Goal: Task Accomplishment & Management: Manage account settings

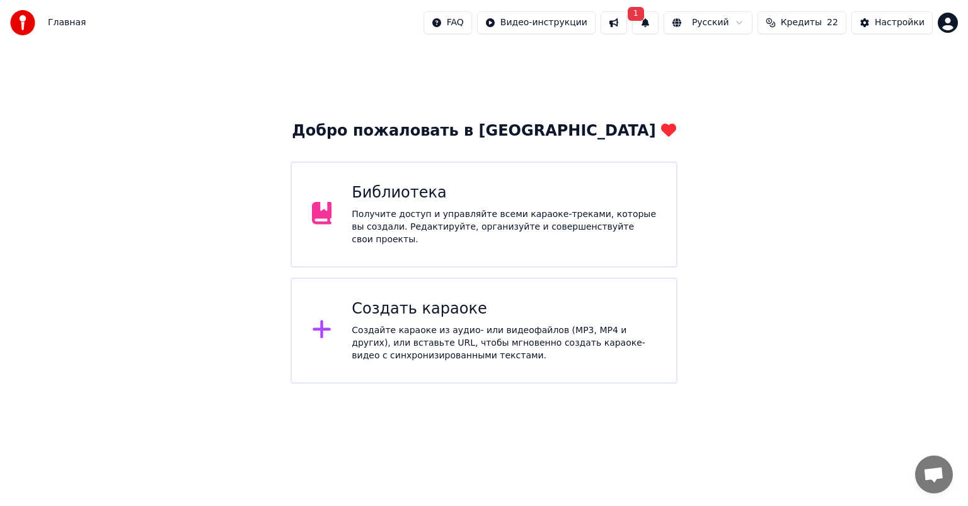
click at [806, 15] on button "Кредиты 22" at bounding box center [802, 22] width 89 height 23
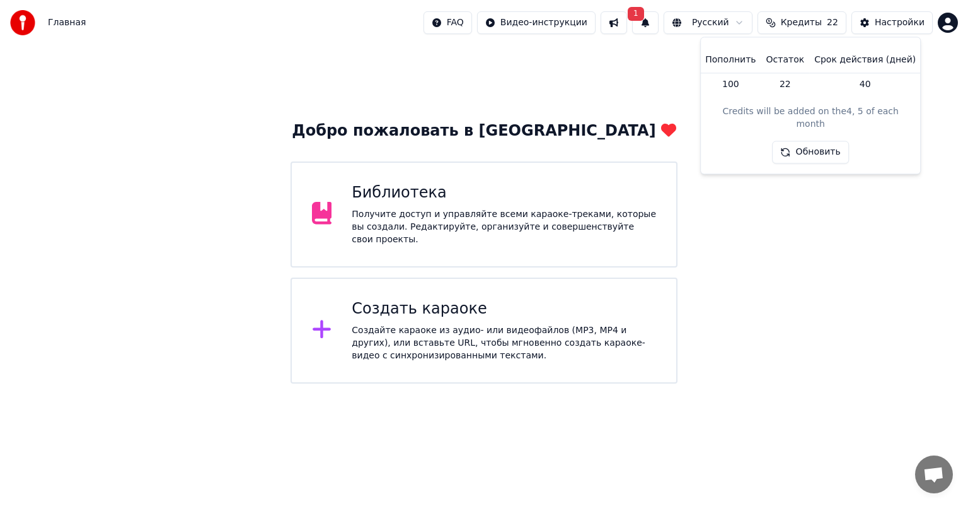
click at [797, 141] on button "Обновить" at bounding box center [811, 152] width 76 height 23
click at [627, 19] on button at bounding box center [614, 22] width 26 height 23
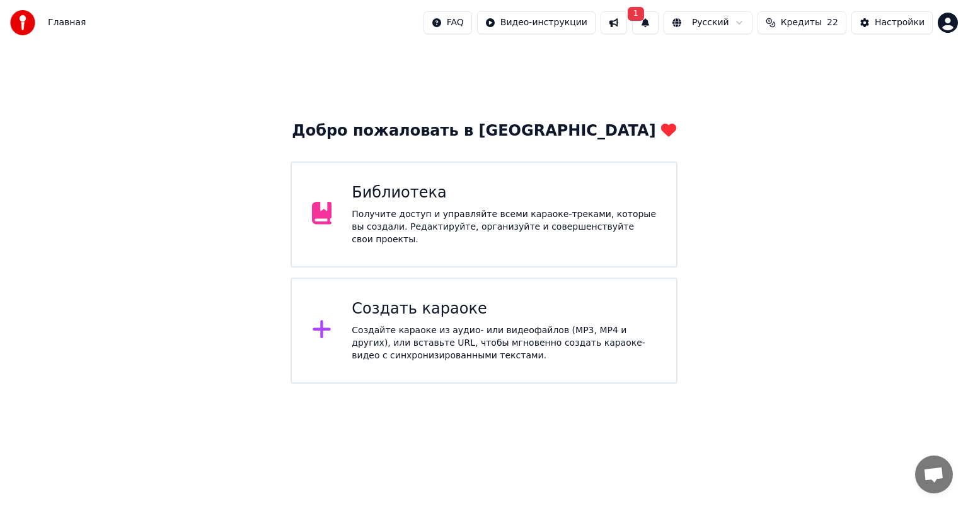
click at [659, 20] on button "1" at bounding box center [645, 22] width 26 height 23
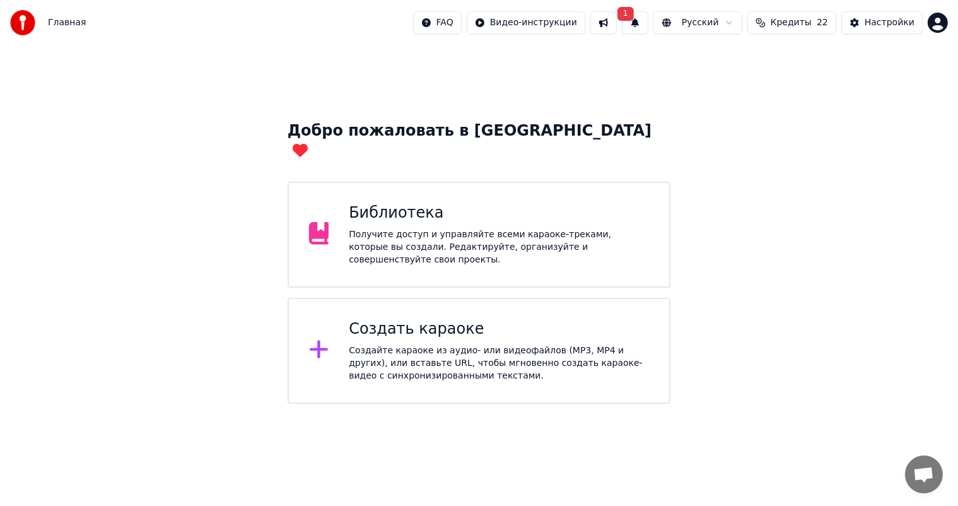
click at [864, 20] on button "Настройки" at bounding box center [881, 22] width 81 height 23
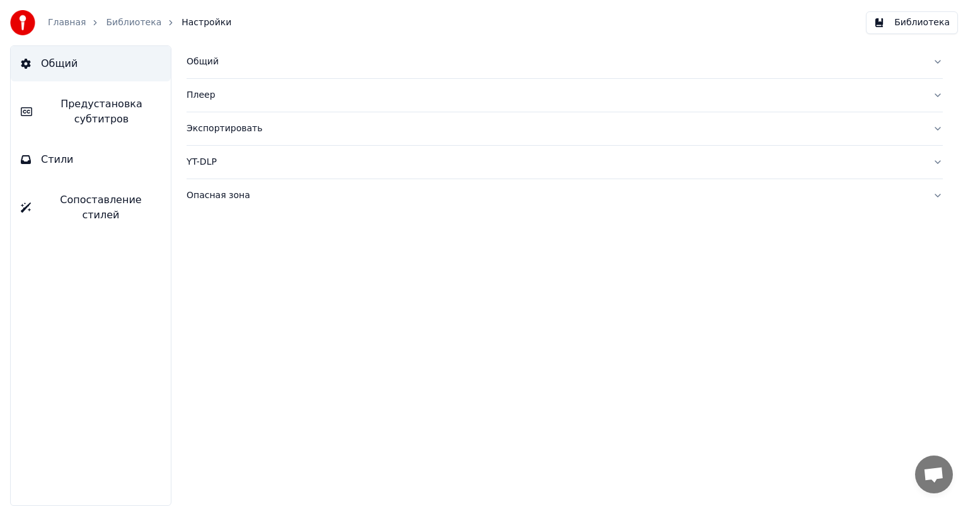
click at [55, 23] on link "Главная" at bounding box center [67, 22] width 38 height 13
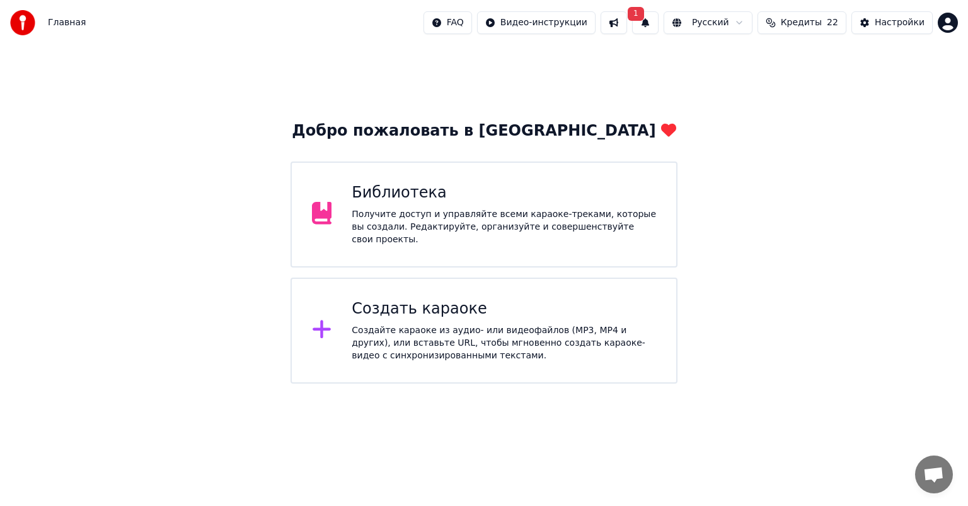
click at [818, 23] on span "Кредиты" at bounding box center [801, 22] width 41 height 13
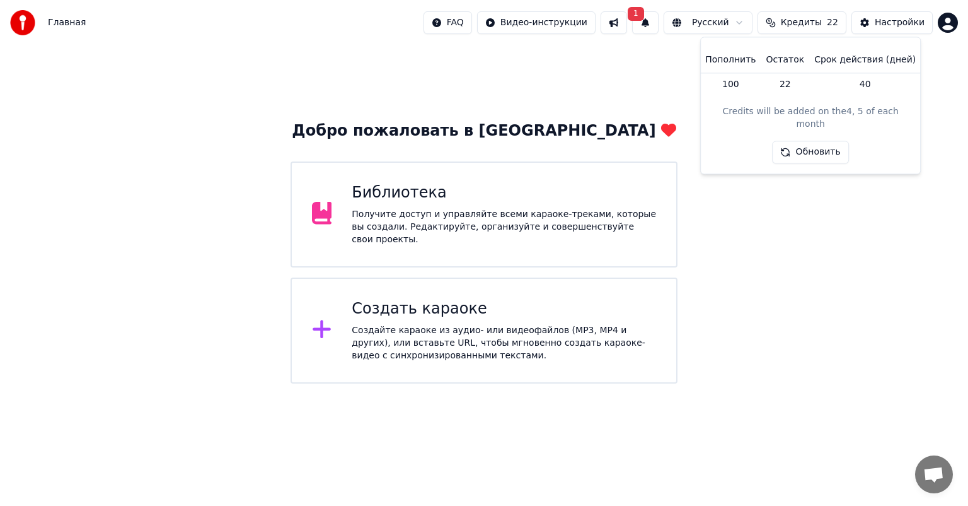
click at [780, 88] on td "22" at bounding box center [785, 83] width 49 height 23
drag, startPoint x: 720, startPoint y: 112, endPoint x: 825, endPoint y: 110, distance: 105.3
click at [825, 110] on div "Credits will be added on the 4, 5 of each month" at bounding box center [810, 118] width 199 height 25
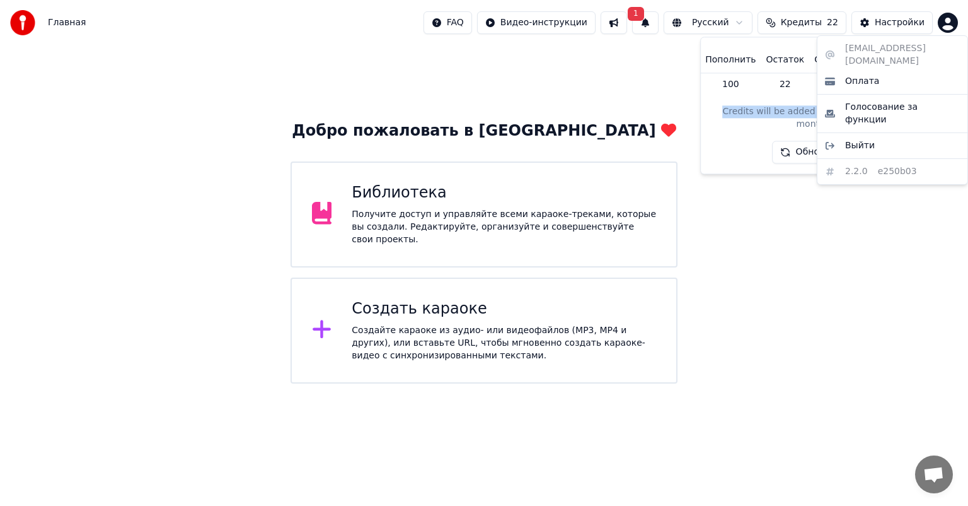
click at [954, 23] on html "Главная FAQ Видео-инструкции 1 Русский Кредиты 22 Настройки Добро пожаловать в …" at bounding box center [484, 191] width 968 height 383
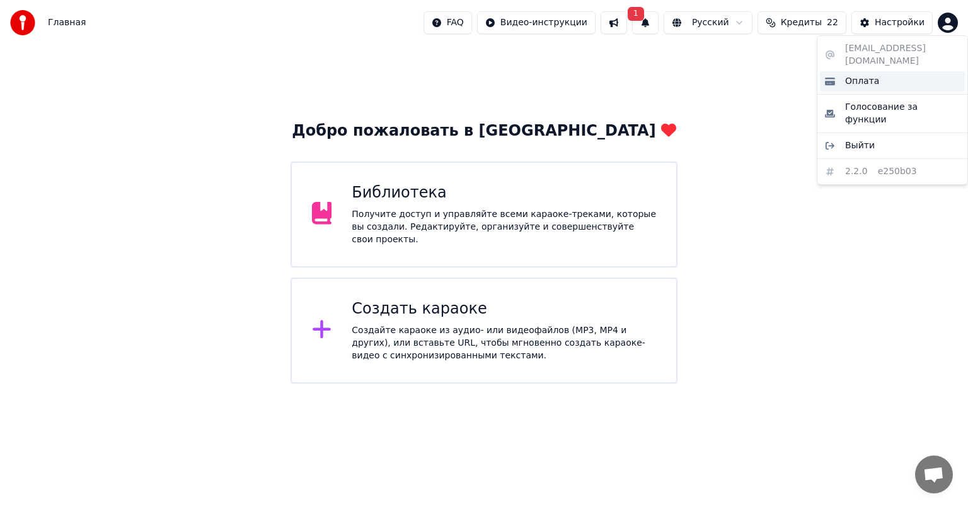
click at [921, 71] on div "Оплата" at bounding box center [892, 81] width 145 height 20
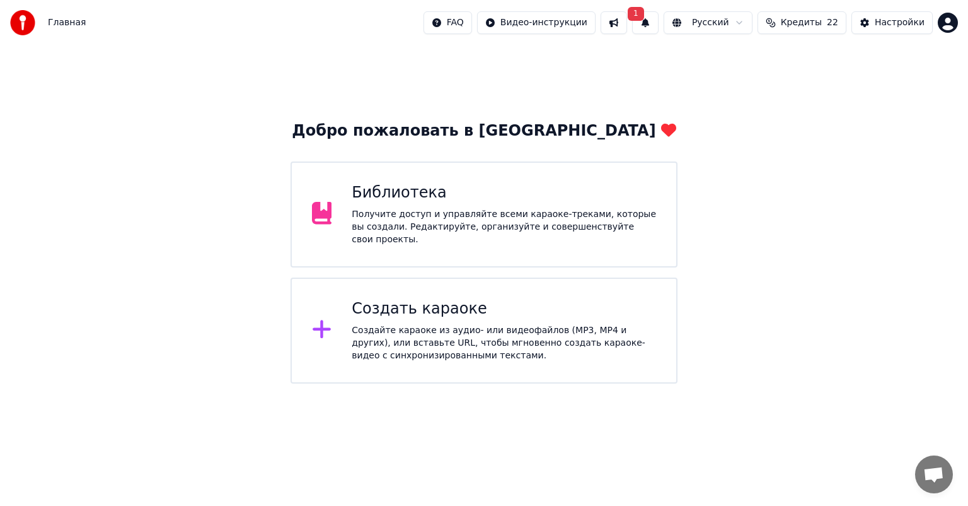
click at [936, 17] on div "FAQ Видео-инструкции 1 Русский Кредиты 22 Настройки" at bounding box center [691, 22] width 535 height 23
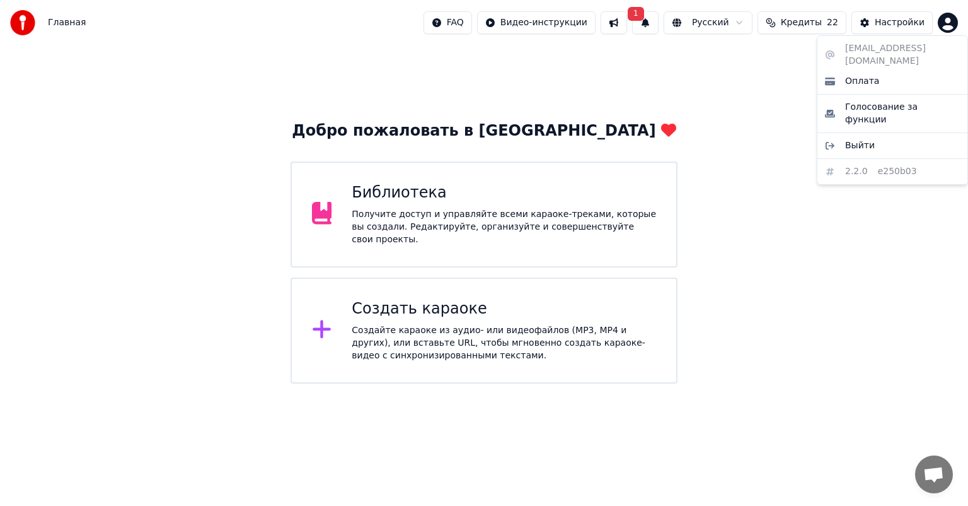
click at [949, 18] on html "Главная FAQ Видео-инструкции 1 Русский Кредиты 22 Настройки Добро пожаловать в …" at bounding box center [484, 191] width 968 height 383
click at [742, 144] on html "Главная FAQ Видео-инструкции 1 Русский Кредиты 22 Настройки Добро пожаловать в …" at bounding box center [484, 191] width 968 height 383
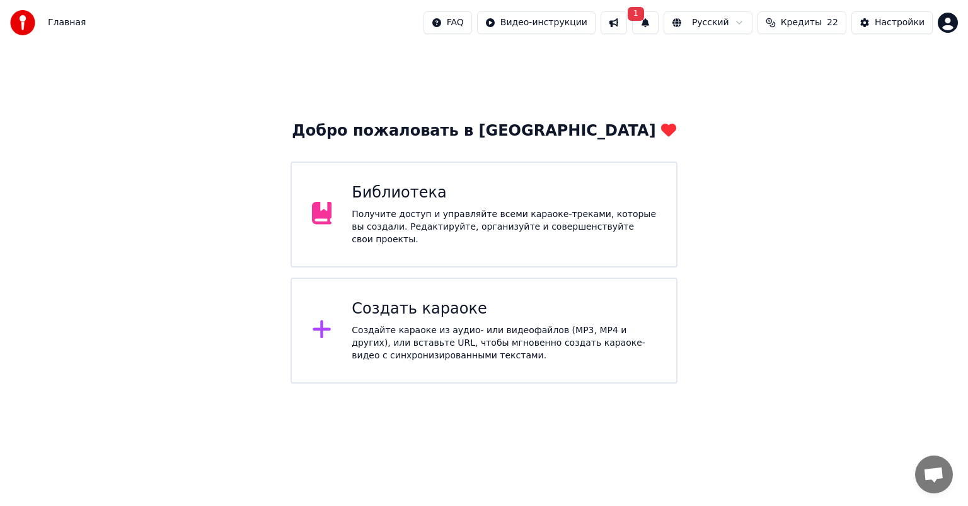
click at [801, 14] on button "Кредиты 22" at bounding box center [802, 22] width 89 height 23
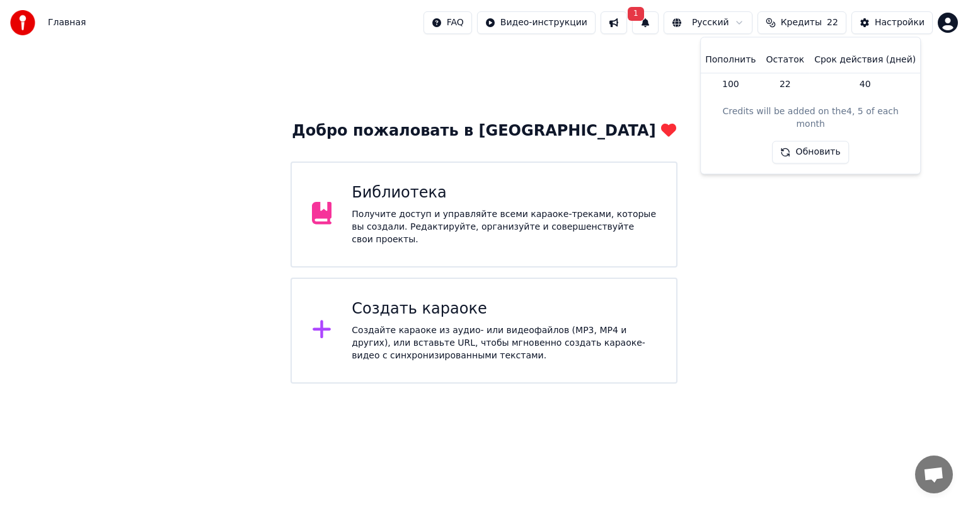
click at [803, 141] on button "Обновить" at bounding box center [811, 152] width 76 height 23
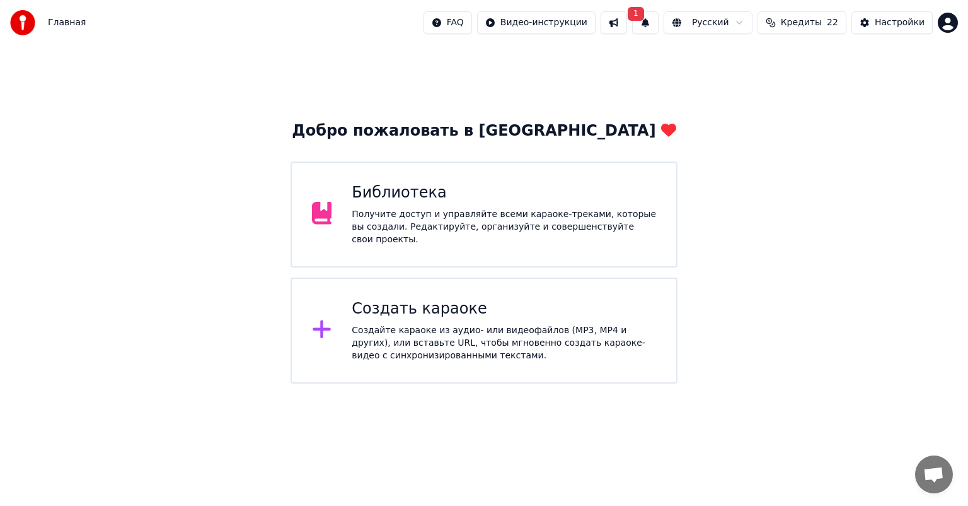
click at [911, 30] on button "Настройки" at bounding box center [892, 22] width 81 height 23
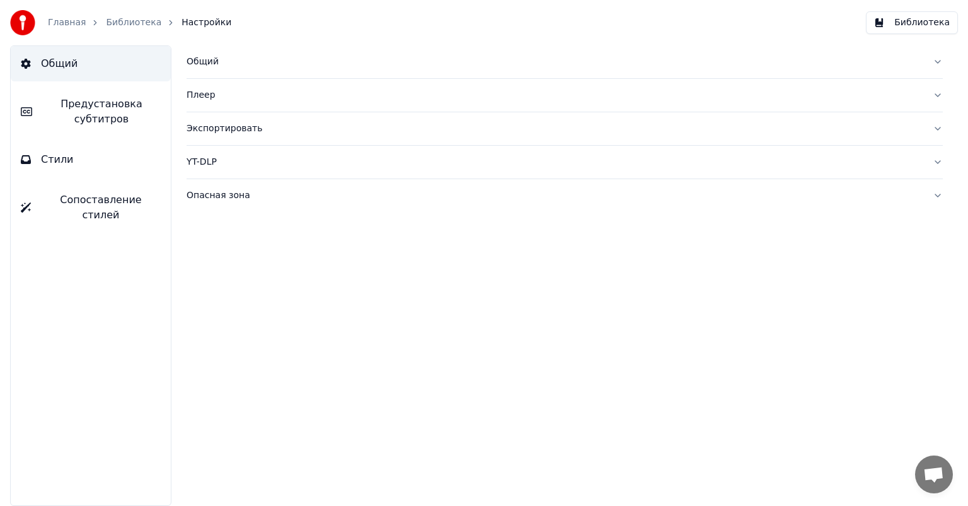
click at [69, 28] on link "Главная" at bounding box center [67, 22] width 38 height 13
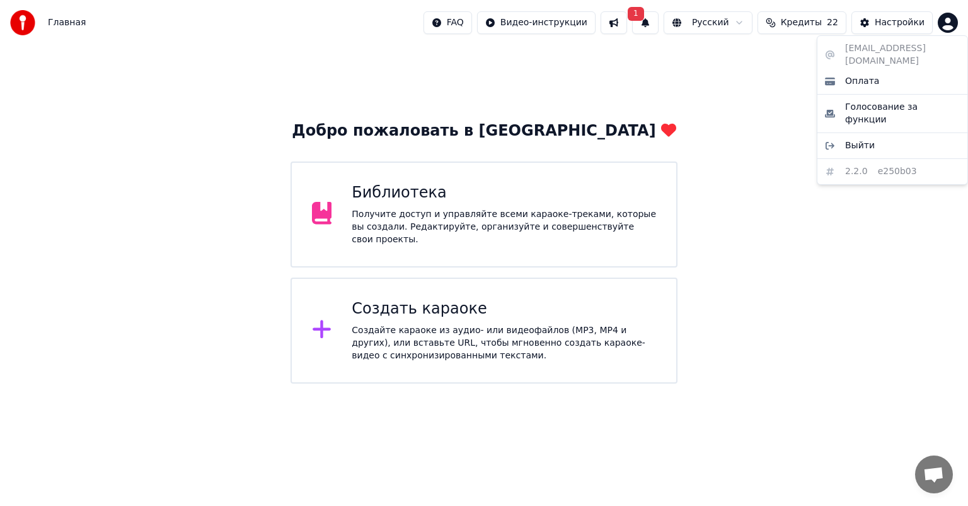
click at [945, 21] on html "Главная FAQ Видео-инструкции 1 Русский Кредиты 22 Настройки Добро пожаловать в …" at bounding box center [484, 191] width 968 height 383
click at [903, 73] on div "Оплата" at bounding box center [892, 81] width 145 height 20
